Goal: Task Accomplishment & Management: Use online tool/utility

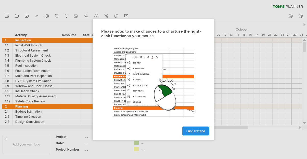
click at [194, 132] on span "I understand" at bounding box center [195, 131] width 19 height 4
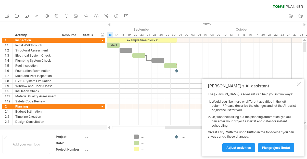
click at [110, 24] on div at bounding box center [109, 24] width 2 height 3
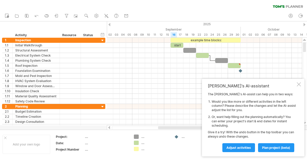
click at [110, 24] on div at bounding box center [109, 24] width 2 height 3
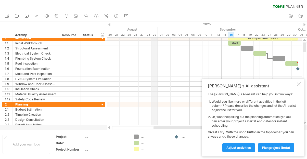
click at [155, 33] on div "29" at bounding box center [154, 34] width 6 height 5
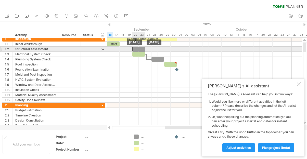
drag, startPoint x: 128, startPoint y: 49, endPoint x: 141, endPoint y: 49, distance: 12.7
click at [141, 49] on div at bounding box center [138, 49] width 13 height 5
click at [137, 48] on div at bounding box center [138, 49] width 13 height 5
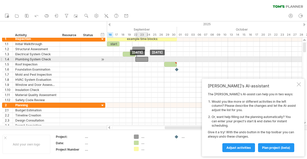
drag, startPoint x: 155, startPoint y: 59, endPoint x: 141, endPoint y: 59, distance: 14.5
click at [141, 59] on div at bounding box center [141, 59] width 13 height 5
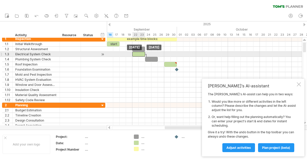
drag, startPoint x: 128, startPoint y: 52, endPoint x: 138, endPoint y: 53, distance: 9.2
click at [138, 53] on div at bounding box center [138, 54] width 13 height 5
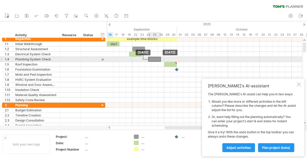
drag, startPoint x: 146, startPoint y: 58, endPoint x: 149, endPoint y: 58, distance: 2.8
click at [149, 58] on div at bounding box center [154, 59] width 13 height 5
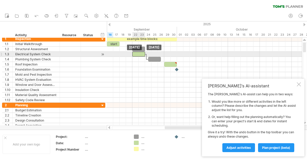
drag, startPoint x: 135, startPoint y: 54, endPoint x: 139, endPoint y: 54, distance: 3.6
click at [139, 54] on div at bounding box center [138, 54] width 13 height 5
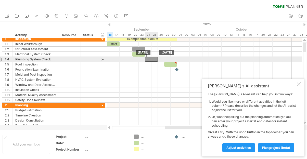
drag, startPoint x: 152, startPoint y: 58, endPoint x: 148, endPoint y: 58, distance: 3.8
click at [148, 58] on div at bounding box center [151, 59] width 13 height 5
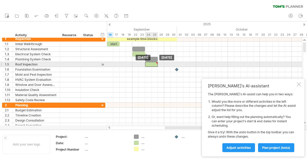
drag, startPoint x: 173, startPoint y: 64, endPoint x: 153, endPoint y: 64, distance: 20.1
click at [153, 64] on div at bounding box center [151, 64] width 13 height 5
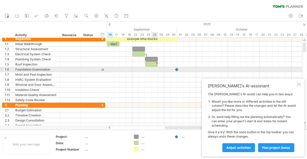
click at [154, 70] on div at bounding box center [204, 69] width 195 height 5
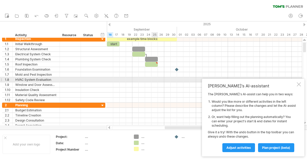
click at [152, 77] on div at bounding box center [204, 79] width 195 height 5
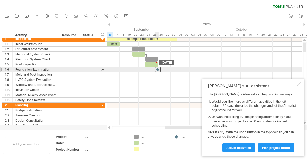
drag, startPoint x: 176, startPoint y: 70, endPoint x: 159, endPoint y: 71, distance: 17.9
click at [159, 71] on div at bounding box center [158, 69] width 6 height 5
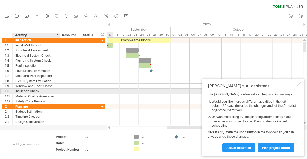
click at [34, 90] on div "Insulation Check" at bounding box center [36, 91] width 42 height 5
click at [2, 90] on div "1.10" at bounding box center [7, 91] width 10 height 5
click at [2, 90] on div at bounding box center [1, 90] width 2 height 5
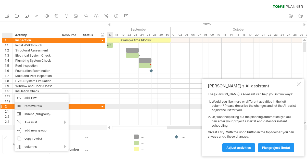
click at [33, 104] on span "remove row" at bounding box center [33, 106] width 18 height 4
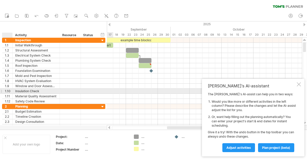
click at [6, 90] on div "1.10" at bounding box center [9, 91] width 8 height 5
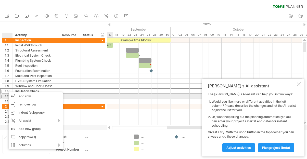
click at [6, 96] on div "1.11" at bounding box center [9, 96] width 8 height 5
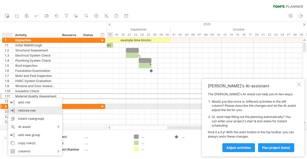
click at [20, 108] on div "remove row remove selected rows" at bounding box center [35, 110] width 54 height 8
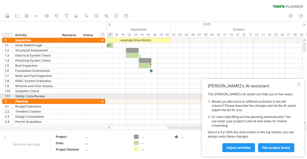
click at [11, 95] on div at bounding box center [12, 96] width 3 height 5
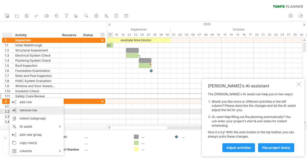
click at [23, 113] on div "remove row remove selected rows" at bounding box center [37, 110] width 54 height 8
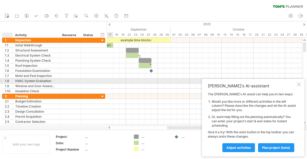
click at [9, 81] on div "1.8" at bounding box center [9, 80] width 8 height 5
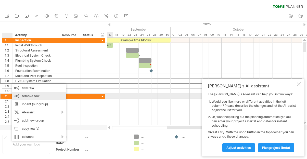
click at [23, 97] on span "remove row" at bounding box center [31, 96] width 18 height 4
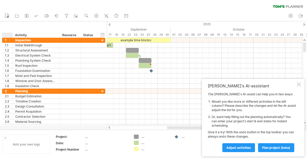
click at [7, 137] on div "Add your own logo" at bounding box center [27, 144] width 48 height 19
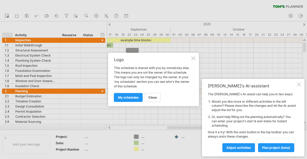
click at [192, 59] on div at bounding box center [193, 58] width 4 height 4
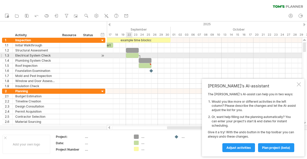
click at [128, 55] on div at bounding box center [132, 55] width 13 height 5
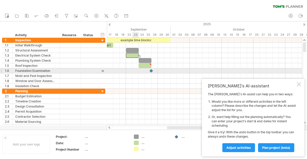
click at [133, 69] on div at bounding box center [204, 70] width 195 height 5
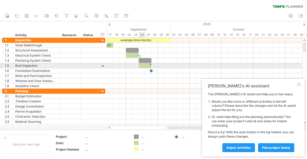
type textarea "**********"
click at [145, 64] on div at bounding box center [145, 65] width 13 height 5
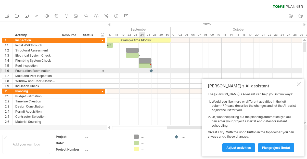
click at [144, 73] on div at bounding box center [204, 75] width 195 height 5
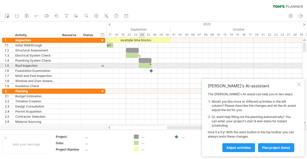
click at [144, 64] on div at bounding box center [145, 65] width 13 height 5
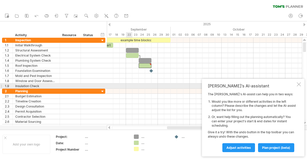
click at [131, 85] on div at bounding box center [204, 86] width 195 height 5
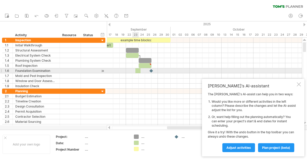
drag, startPoint x: 135, startPoint y: 142, endPoint x: 141, endPoint y: 67, distance: 75.1
click at [141, 67] on div "Trying to reach [DOMAIN_NAME] Connected again... 0% clear filter new 1" at bounding box center [153, 79] width 307 height 159
drag, startPoint x: 142, startPoint y: 70, endPoint x: 151, endPoint y: 70, distance: 8.4
click at [126, 70] on div at bounding box center [126, 70] width 0 height 5
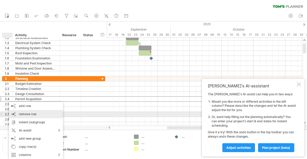
click at [26, 113] on span "remove row" at bounding box center [28, 114] width 18 height 4
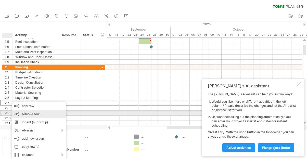
click at [19, 113] on div "remove row remove selected rows" at bounding box center [39, 114] width 54 height 8
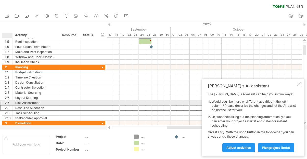
click at [10, 102] on div "2.7" at bounding box center [9, 102] width 8 height 5
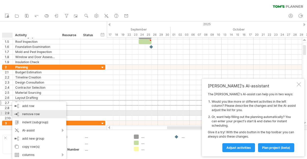
click at [21, 114] on div "remove row remove selected rows" at bounding box center [39, 114] width 54 height 8
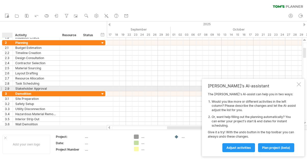
click at [8, 89] on div "2.9" at bounding box center [9, 88] width 8 height 5
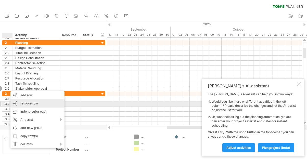
click at [23, 105] on span "remove row" at bounding box center [29, 103] width 18 height 4
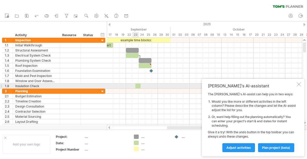
drag, startPoint x: 136, startPoint y: 141, endPoint x: 140, endPoint y: 75, distance: 66.1
click at [138, 83] on div "Trying to reach [DOMAIN_NAME] Connected again... 0% clear filter new 1" at bounding box center [153, 79] width 307 height 159
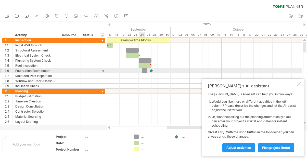
drag, startPoint x: 136, startPoint y: 136, endPoint x: 143, endPoint y: 70, distance: 67.3
click at [143, 70] on div "Trying to reach [DOMAIN_NAME] Connected again... 0% clear filter new 1" at bounding box center [153, 79] width 307 height 159
drag, startPoint x: 142, startPoint y: 70, endPoint x: 139, endPoint y: 70, distance: 3.3
click at [139, 70] on span at bounding box center [139, 70] width 2 height 5
drag, startPoint x: 144, startPoint y: 71, endPoint x: 151, endPoint y: 71, distance: 6.9
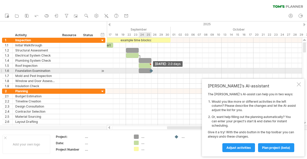
click at [126, 71] on div at bounding box center [126, 70] width 0 height 5
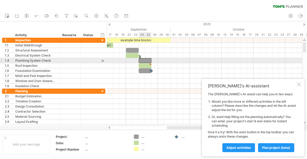
click at [143, 61] on div at bounding box center [145, 60] width 13 height 5
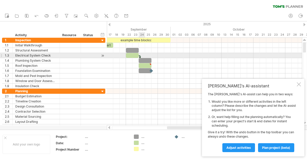
click at [140, 56] on div at bounding box center [140, 58] width 2 height 6
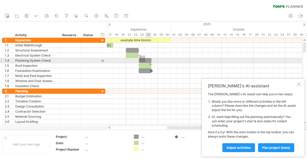
drag, startPoint x: 140, startPoint y: 56, endPoint x: 149, endPoint y: 62, distance: 11.7
click at [149, 62] on div "example time blocks: start [DATE] [DATE]" at bounding box center [204, 82] width 195 height 88
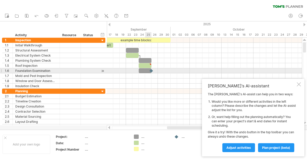
click at [146, 72] on div at bounding box center [145, 70] width 13 height 5
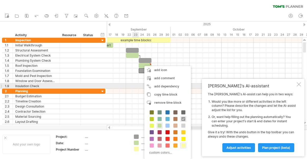
click at [136, 87] on div at bounding box center [204, 86] width 195 height 5
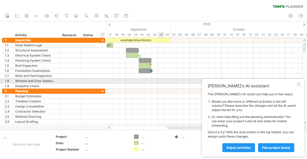
click at [159, 82] on div at bounding box center [204, 80] width 195 height 5
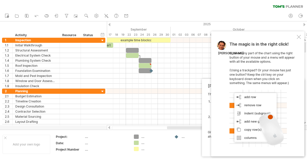
click at [299, 36] on div at bounding box center [298, 37] width 4 height 4
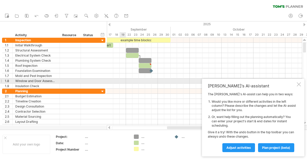
click at [121, 83] on div at bounding box center [204, 80] width 195 height 5
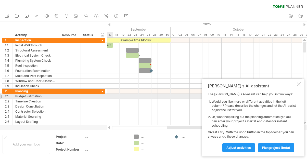
click at [110, 95] on div at bounding box center [204, 96] width 195 height 5
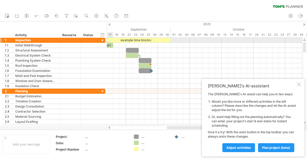
click at [103, 40] on div at bounding box center [102, 40] width 5 height 5
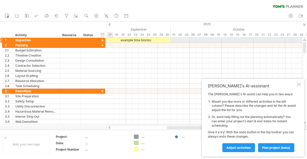
click at [103, 40] on div at bounding box center [102, 40] width 5 height 5
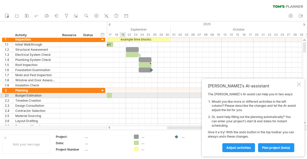
drag, startPoint x: 137, startPoint y: 144, endPoint x: 109, endPoint y: 94, distance: 56.9
click at [109, 94] on div "Trying to reach [DOMAIN_NAME] Connected again... 0% clear filter new 1" at bounding box center [153, 79] width 307 height 159
drag, startPoint x: 110, startPoint y: 96, endPoint x: 124, endPoint y: 94, distance: 14.3
click at [124, 94] on div at bounding box center [116, 95] width 19 height 5
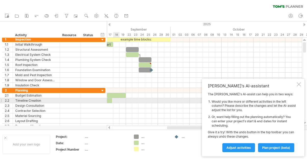
drag, startPoint x: 137, startPoint y: 143, endPoint x: 109, endPoint y: 100, distance: 51.2
click at [109, 100] on div "Trying to reach [DOMAIN_NAME] Connected again... 0% clear filter new 1" at bounding box center [153, 79] width 307 height 159
drag, startPoint x: 109, startPoint y: 100, endPoint x: 124, endPoint y: 101, distance: 15.1
click at [124, 101] on div at bounding box center [116, 100] width 19 height 5
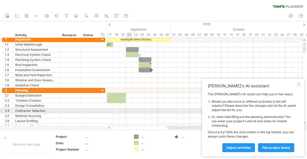
click at [126, 110] on div at bounding box center [204, 110] width 195 height 5
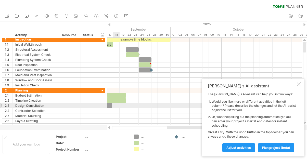
drag, startPoint x: 135, startPoint y: 136, endPoint x: 109, endPoint y: 105, distance: 40.2
click at [109, 105] on div "Trying to reach [DOMAIN_NAME] Connected again... 0% clear filter new 1" at bounding box center [153, 79] width 307 height 159
drag, startPoint x: 109, startPoint y: 105, endPoint x: 124, endPoint y: 106, distance: 15.1
click at [124, 106] on div at bounding box center [116, 105] width 19 height 5
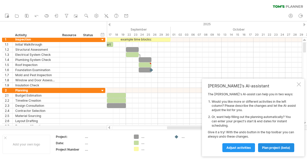
click at [271, 146] on span "plan project (beta)" at bounding box center [276, 148] width 28 height 4
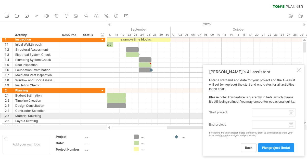
click at [261, 114] on input "start project:" at bounding box center [273, 112] width 44 height 8
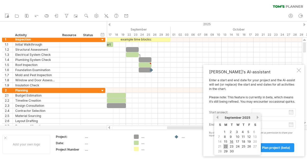
click at [227, 145] on link "22" at bounding box center [225, 146] width 5 height 5
type input "********"
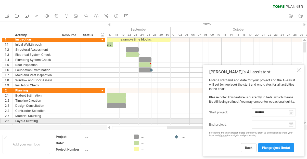
click at [257, 122] on input "end project:" at bounding box center [273, 124] width 44 height 8
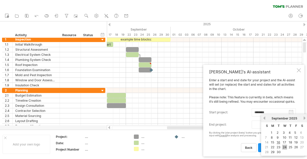
click at [282, 148] on link "24" at bounding box center [284, 147] width 5 height 5
type input "********"
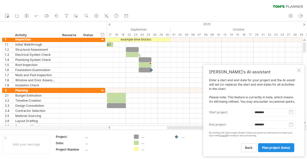
click at [269, 149] on link "plan project (beta)" at bounding box center [276, 147] width 36 height 9
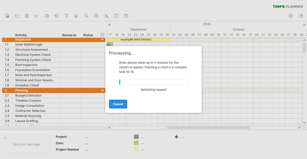
click at [122, 105] on span "cancel" at bounding box center [118, 104] width 10 height 4
click at [119, 104] on span "cancel" at bounding box center [118, 104] width 10 height 4
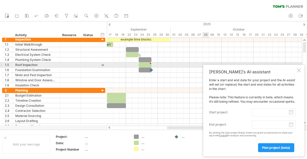
click at [297, 68] on div at bounding box center [298, 70] width 4 height 4
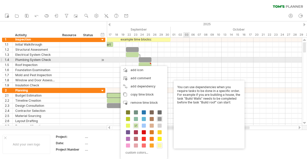
click at [186, 58] on div at bounding box center [204, 59] width 195 height 5
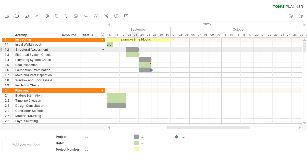
click at [133, 49] on div at bounding box center [132, 49] width 13 height 5
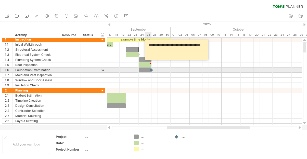
click at [146, 70] on div at bounding box center [145, 69] width 13 height 5
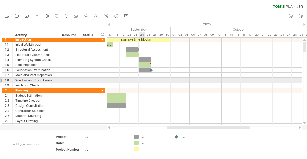
click at [142, 78] on div at bounding box center [204, 80] width 195 height 5
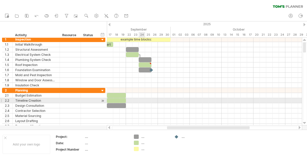
click at [141, 101] on div at bounding box center [204, 100] width 195 height 5
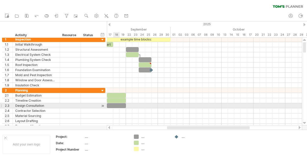
click at [118, 107] on div at bounding box center [116, 105] width 19 height 5
click at [121, 105] on div at bounding box center [116, 105] width 19 height 5
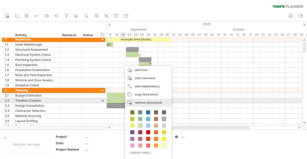
click at [136, 101] on span "remove time block" at bounding box center [148, 103] width 27 height 4
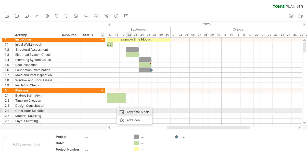
click at [128, 112] on div "add time block" at bounding box center [134, 112] width 35 height 8
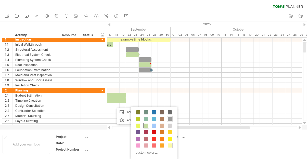
click at [147, 127] on span at bounding box center [146, 126] width 4 height 4
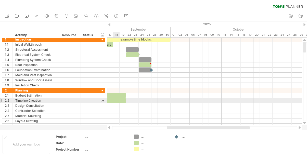
click at [117, 100] on div at bounding box center [116, 100] width 19 height 5
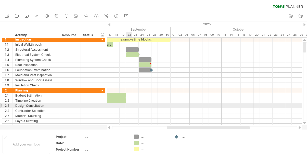
click at [126, 107] on div at bounding box center [204, 105] width 195 height 5
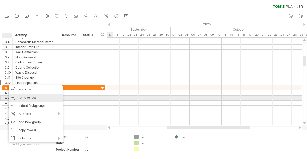
click at [20, 96] on span "remove row" at bounding box center [28, 97] width 18 height 4
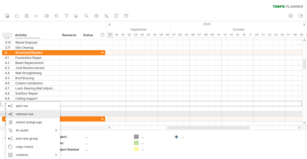
click at [16, 113] on span "remove row" at bounding box center [25, 114] width 18 height 4
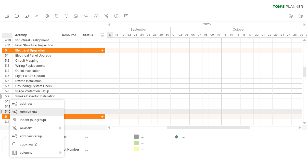
click at [20, 113] on span "remove row" at bounding box center [29, 112] width 18 height 4
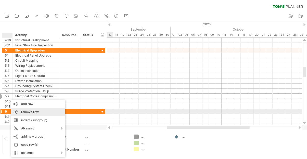
click at [20, 111] on div "remove row remove selected rows" at bounding box center [38, 112] width 54 height 8
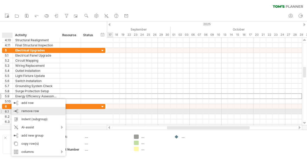
click at [21, 112] on div "remove row remove selected rows" at bounding box center [38, 111] width 54 height 8
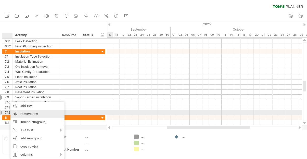
click at [18, 111] on div "remove row remove selected rows" at bounding box center [37, 114] width 54 height 8
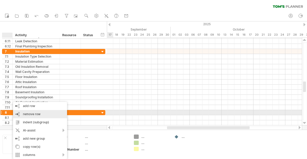
click at [20, 114] on div "remove row remove selected rows" at bounding box center [40, 114] width 54 height 8
click at [19, 112] on div "remove row remove selected rows" at bounding box center [38, 114] width 54 height 8
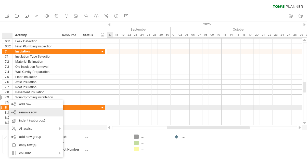
click at [19, 110] on div "remove row remove selected rows" at bounding box center [36, 112] width 54 height 8
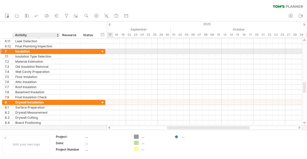
click at [57, 52] on div "Insulation" at bounding box center [36, 51] width 42 height 5
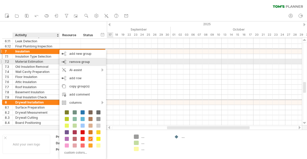
click at [71, 61] on span "remove group" at bounding box center [79, 62] width 20 height 4
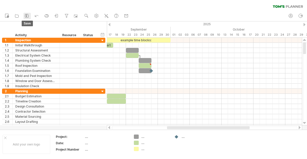
click at [26, 16] on rect at bounding box center [26, 16] width 1 height 1
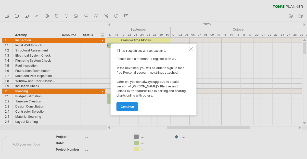
click at [130, 108] on link "continue" at bounding box center [126, 106] width 21 height 9
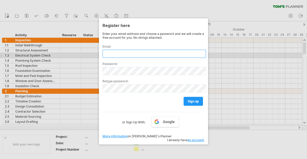
click at [130, 54] on input "text" at bounding box center [153, 54] width 103 height 8
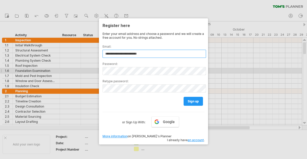
type input "**********"
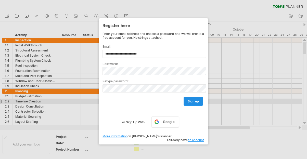
click at [189, 103] on span "sign up" at bounding box center [192, 101] width 11 height 4
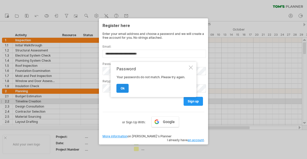
click at [123, 84] on link "ok" at bounding box center [122, 88] width 12 height 9
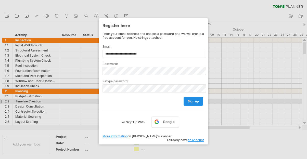
click at [186, 101] on link "sign up" at bounding box center [192, 101] width 19 height 9
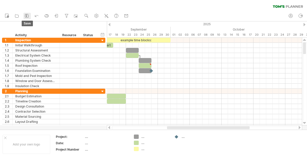
click at [25, 17] on icon at bounding box center [26, 15] width 3 height 3
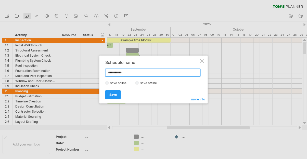
type input "**********"
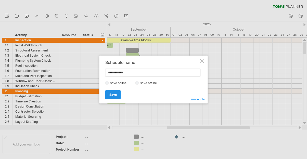
click at [112, 93] on span "Save" at bounding box center [112, 95] width 7 height 4
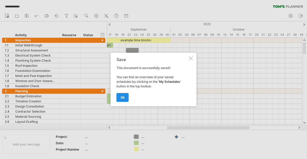
click at [124, 99] on span "ok" at bounding box center [122, 97] width 4 height 4
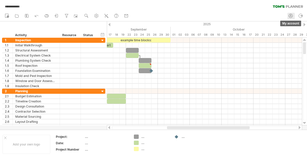
click at [291, 14] on circle at bounding box center [291, 16] width 4 height 4
type input "**********"
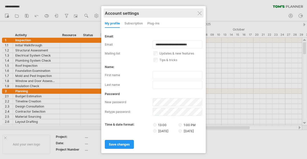
click at [200, 15] on div "Account settings" at bounding box center [153, 12] width 97 height 9
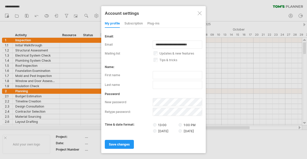
click at [198, 12] on div at bounding box center [199, 13] width 4 height 4
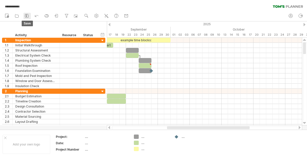
click at [25, 16] on icon at bounding box center [26, 15] width 5 height 5
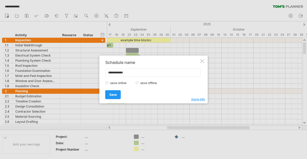
click at [144, 84] on label "save offline" at bounding box center [150, 83] width 22 height 4
click at [113, 95] on span "Save" at bounding box center [112, 95] width 7 height 4
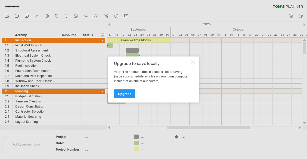
click at [192, 63] on div at bounding box center [193, 62] width 4 height 4
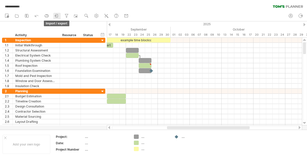
click at [58, 14] on icon at bounding box center [57, 15] width 2 height 3
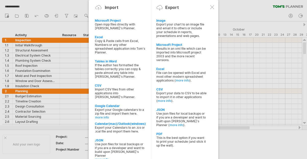
click at [213, 8] on div at bounding box center [212, 7] width 4 height 4
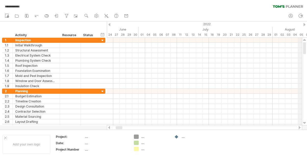
click at [305, 25] on div at bounding box center [304, 24] width 2 height 3
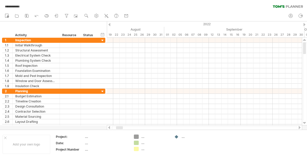
click at [305, 25] on div at bounding box center [304, 24] width 2 height 3
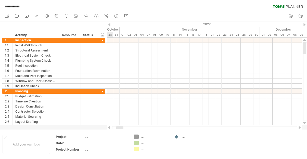
click at [305, 25] on div at bounding box center [304, 24] width 2 height 3
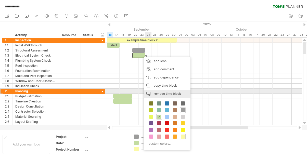
click at [155, 90] on div "remove time block remove selected items" at bounding box center [167, 94] width 47 height 8
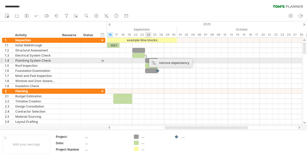
click at [157, 61] on div "remove dependency" at bounding box center [170, 63] width 43 height 8
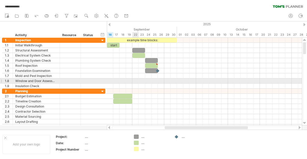
click at [132, 81] on div at bounding box center [204, 80] width 195 height 5
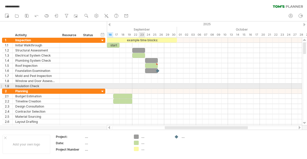
click at [141, 87] on div at bounding box center [204, 86] width 195 height 5
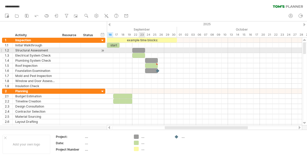
click at [141, 49] on div at bounding box center [138, 50] width 13 height 5
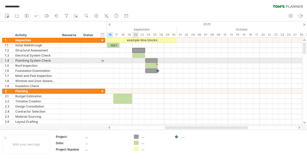
click at [137, 61] on div at bounding box center [204, 60] width 195 height 5
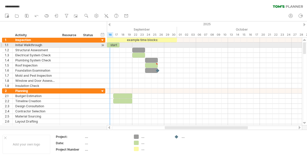
click at [110, 45] on div "start" at bounding box center [113, 45] width 13 height 5
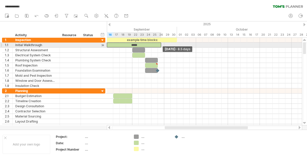
drag, startPoint x: 119, startPoint y: 45, endPoint x: 161, endPoint y: 46, distance: 42.0
click at [161, 46] on span at bounding box center [161, 45] width 2 height 5
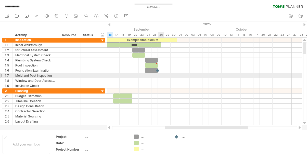
click at [161, 77] on div at bounding box center [204, 75] width 195 height 5
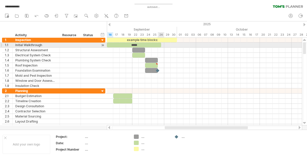
click at [158, 46] on div "*****" at bounding box center [134, 45] width 54 height 5
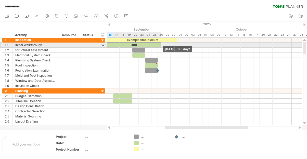
drag, startPoint x: 161, startPoint y: 45, endPoint x: 164, endPoint y: 45, distance: 3.1
click at [164, 45] on span at bounding box center [164, 45] width 2 height 5
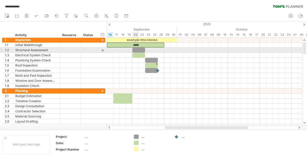
click at [138, 49] on div at bounding box center [138, 50] width 13 height 5
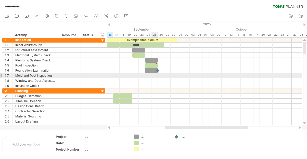
click at [154, 75] on div at bounding box center [204, 75] width 195 height 5
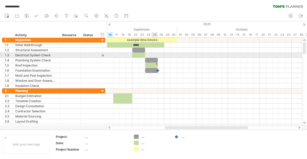
click at [154, 57] on div at bounding box center [204, 55] width 195 height 5
click at [153, 58] on div at bounding box center [151, 60] width 13 height 5
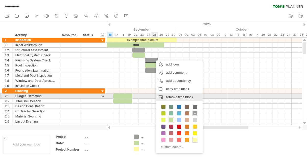
click at [170, 95] on span "remove time block" at bounding box center [179, 97] width 27 height 4
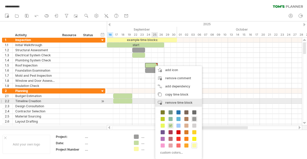
click at [169, 102] on span "remove time block" at bounding box center [178, 103] width 27 height 4
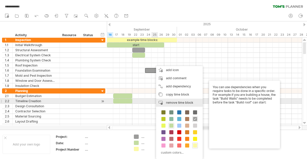
click at [169, 100] on div "remove time block remove selected items" at bounding box center [179, 103] width 47 height 8
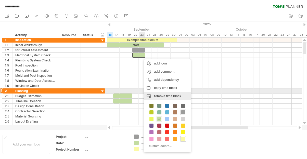
click at [160, 93] on div "remove time block remove selected items" at bounding box center [167, 96] width 47 height 8
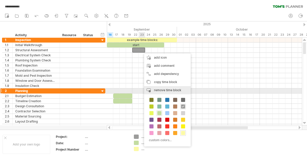
click at [162, 89] on span "remove time block" at bounding box center [167, 90] width 27 height 4
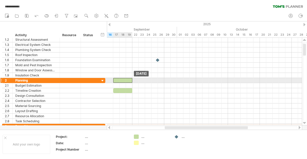
drag, startPoint x: 121, startPoint y: 86, endPoint x: 121, endPoint y: 78, distance: 7.4
click at [130, 80] on div at bounding box center [122, 80] width 19 height 5
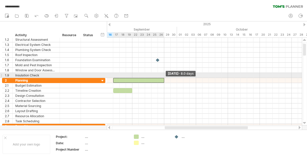
drag, startPoint x: 132, startPoint y: 80, endPoint x: 163, endPoint y: 76, distance: 30.8
click at [163, 76] on div "example time blocks: start [DATE] - 8.0 days [DATE]" at bounding box center [204, 82] width 195 height 88
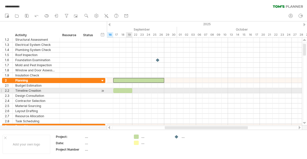
click at [126, 91] on div at bounding box center [122, 90] width 19 height 5
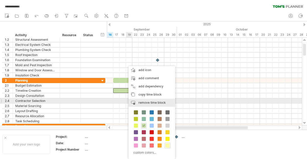
click at [142, 101] on span "remove time block" at bounding box center [151, 103] width 27 height 4
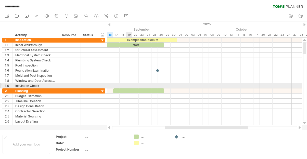
click at [126, 88] on div at bounding box center [204, 85] width 195 height 5
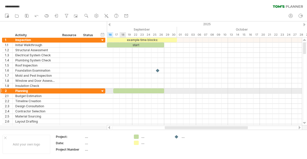
click at [125, 90] on div at bounding box center [138, 90] width 51 height 5
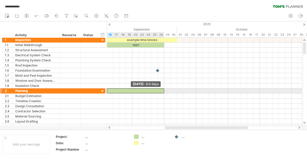
drag, startPoint x: 113, startPoint y: 90, endPoint x: 107, endPoint y: 89, distance: 6.2
click at [107, 89] on span at bounding box center [107, 90] width 2 height 5
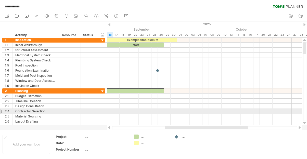
click at [111, 109] on div at bounding box center [204, 111] width 195 height 5
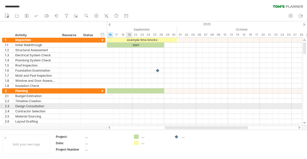
click at [130, 105] on div at bounding box center [204, 106] width 195 height 5
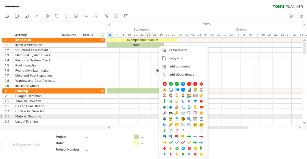
click at [145, 115] on div at bounding box center [204, 116] width 195 height 5
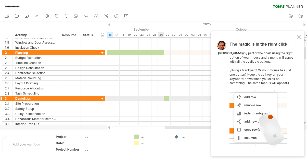
drag, startPoint x: 135, startPoint y: 136, endPoint x: 167, endPoint y: 97, distance: 49.8
click at [167, 97] on div "**********" at bounding box center [153, 79] width 307 height 159
click at [166, 99] on span at bounding box center [167, 98] width 2 height 5
drag, startPoint x: 166, startPoint y: 99, endPoint x: 193, endPoint y: 98, distance: 27.0
click at [193, 98] on span at bounding box center [193, 98] width 2 height 5
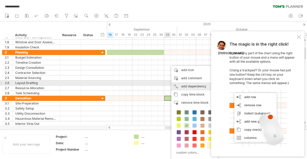
click at [181, 86] on div "add dependency You can use dependencies when you require tasks to be done in a …" at bounding box center [194, 86] width 47 height 8
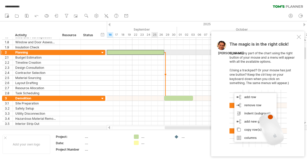
click at [157, 52] on div at bounding box center [135, 52] width 57 height 5
click at [300, 37] on div at bounding box center [298, 37] width 4 height 4
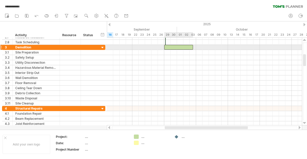
click at [189, 47] on div at bounding box center [178, 47] width 29 height 5
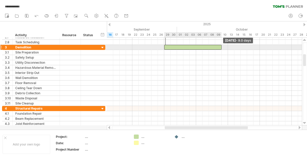
drag, startPoint x: 193, startPoint y: 46, endPoint x: 220, endPoint y: 48, distance: 27.5
click at [220, 48] on span at bounding box center [221, 47] width 2 height 5
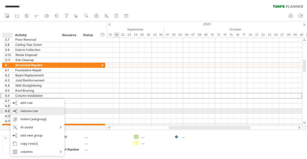
click at [18, 110] on div "remove row remove selected rows" at bounding box center [37, 111] width 54 height 8
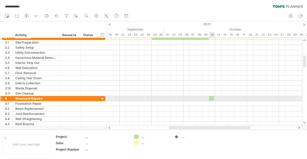
drag, startPoint x: 135, startPoint y: 137, endPoint x: 211, endPoint y: 98, distance: 85.2
click at [211, 98] on div "**********" at bounding box center [153, 79] width 307 height 159
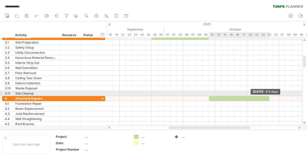
drag, startPoint x: 211, startPoint y: 98, endPoint x: 270, endPoint y: 95, distance: 58.4
click at [270, 95] on div "example time blocks: start [DATE] - 9.5 days [DATE]" at bounding box center [204, 82] width 195 height 88
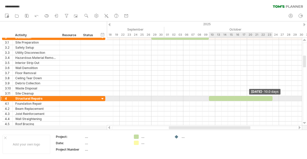
click at [272, 98] on span at bounding box center [272, 98] width 2 height 5
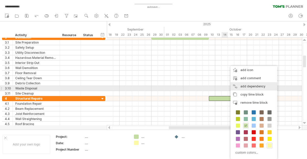
click at [239, 87] on div "add dependency You can use dependencies when you require tasks to be done in a …" at bounding box center [253, 86] width 47 height 8
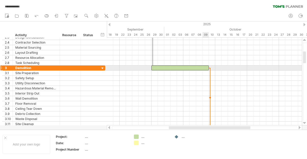
click at [206, 68] on div at bounding box center [179, 67] width 57 height 5
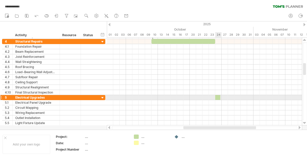
drag, startPoint x: 137, startPoint y: 138, endPoint x: 217, endPoint y: 96, distance: 90.2
click at [217, 96] on div "**********" at bounding box center [153, 79] width 307 height 159
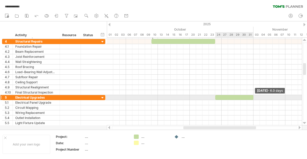
drag, startPoint x: 218, startPoint y: 98, endPoint x: 253, endPoint y: 96, distance: 34.7
click at [253, 96] on span at bounding box center [253, 97] width 2 height 5
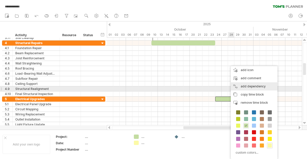
click at [240, 88] on div "add dependency You can use dependencies when you require tasks to be done in a …" at bounding box center [253, 86] width 47 height 8
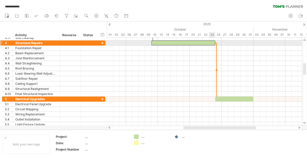
click at [213, 44] on div at bounding box center [183, 42] width 64 height 5
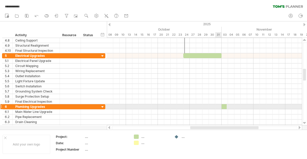
drag, startPoint x: 137, startPoint y: 137, endPoint x: 225, endPoint y: 107, distance: 92.7
click at [225, 107] on div "**********" at bounding box center [153, 79] width 307 height 159
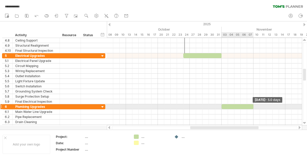
drag, startPoint x: 224, startPoint y: 107, endPoint x: 252, endPoint y: 104, distance: 28.2
click at [252, 104] on span at bounding box center [253, 106] width 2 height 5
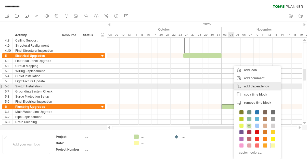
click at [243, 85] on div "add dependency You can use dependencies when you require tasks to be done in a …" at bounding box center [257, 86] width 47 height 8
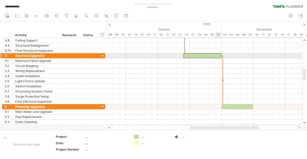
click at [218, 56] on div at bounding box center [202, 55] width 38 height 5
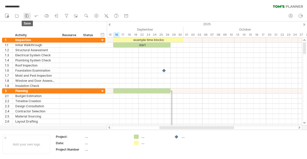
click at [25, 15] on icon at bounding box center [26, 15] width 5 height 5
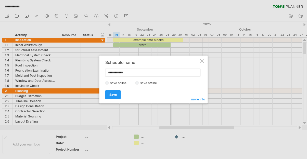
click at [203, 60] on div at bounding box center [202, 61] width 4 height 4
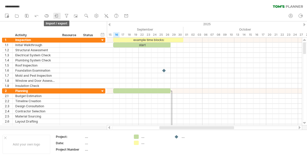
click at [56, 15] on icon at bounding box center [56, 15] width 5 height 5
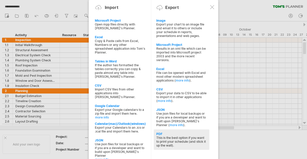
click at [162, 139] on div "This is the best option if you want to print your schedule (and stick it up the…" at bounding box center [181, 141] width 50 height 11
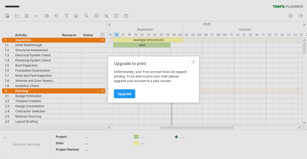
click at [192, 61] on div at bounding box center [193, 62] width 4 height 4
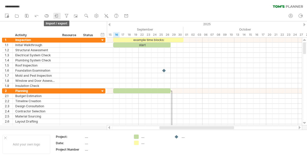
click at [53, 15] on link "import / export" at bounding box center [56, 16] width 7 height 7
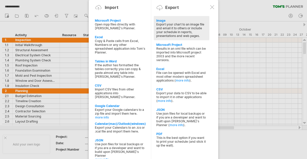
click at [164, 28] on div "Export your chart to an image file and email it to others or include your sched…" at bounding box center [181, 29] width 50 height 15
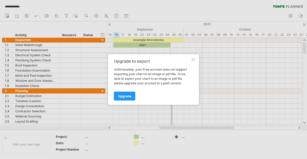
click at [191, 57] on div "Upgrade to export Unfortunately, your Free account does not support exporting y…" at bounding box center [153, 79] width 91 height 51
click at [194, 60] on div at bounding box center [193, 60] width 4 height 4
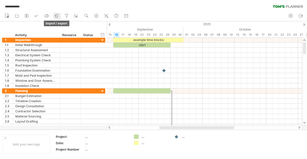
click at [58, 15] on icon at bounding box center [57, 15] width 2 height 3
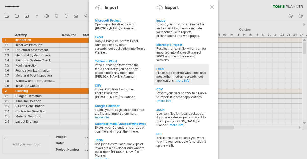
click at [159, 80] on div "File can be opened with Excel and most other modern spreadsheet applications ( …" at bounding box center [181, 76] width 50 height 11
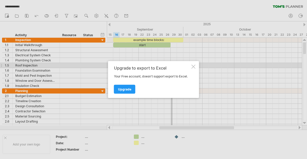
click at [194, 65] on div at bounding box center [193, 67] width 4 height 4
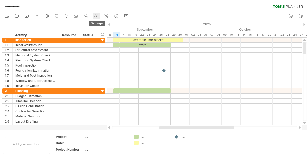
click at [97, 15] on use at bounding box center [96, 15] width 5 height 5
select select "*"
select select "**"
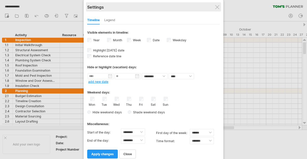
click at [220, 9] on div "Settings" at bounding box center [153, 6] width 132 height 9
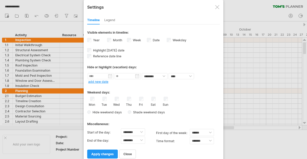
click at [218, 7] on div at bounding box center [217, 7] width 4 height 4
